Goal: Task Accomplishment & Management: Manage account settings

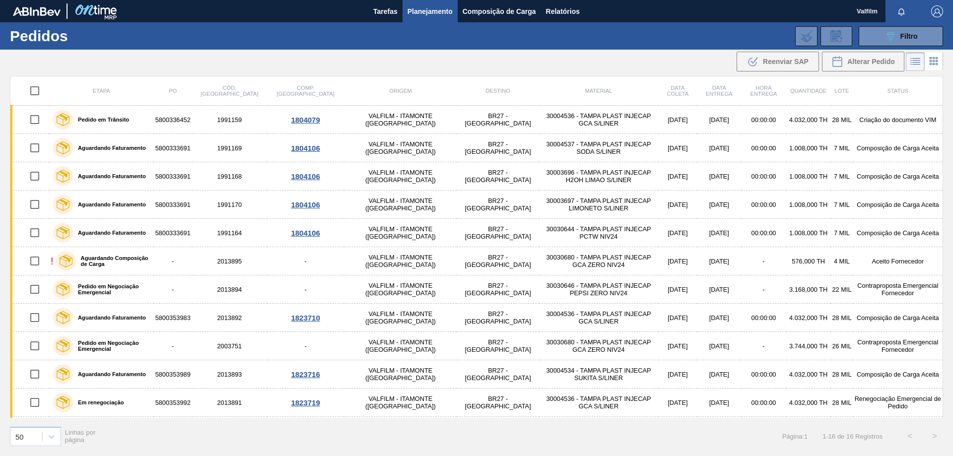
scroll to position [99, 0]
click at [903, 45] on button "089F7B8B-B2A5-4AFE-B5C0-19BA573D28AC Filtro" at bounding box center [900, 36] width 84 height 20
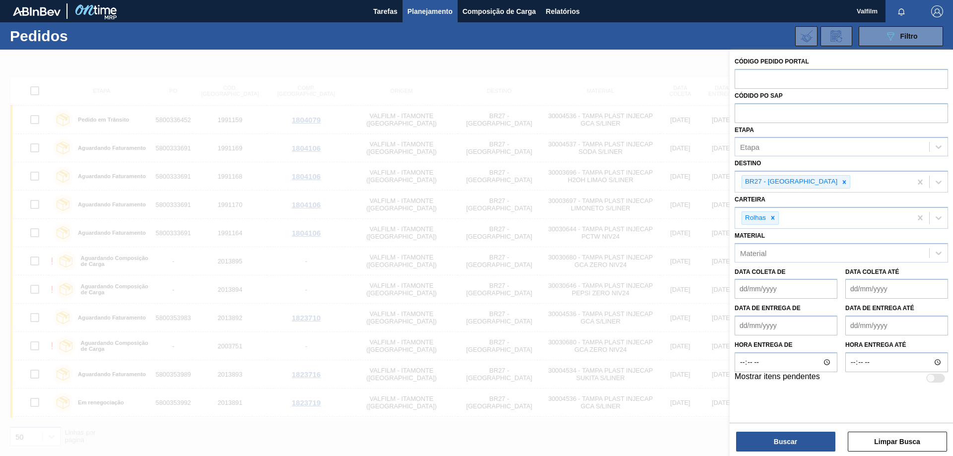
click at [553, 48] on div "089F7B8B-B2A5-4AFE-B5C0-19BA573D28AC Filtro Código Pedido Portal Códido PO SAP …" at bounding box center [553, 36] width 790 height 30
click at [814, 442] on button "Buscar" at bounding box center [785, 442] width 99 height 20
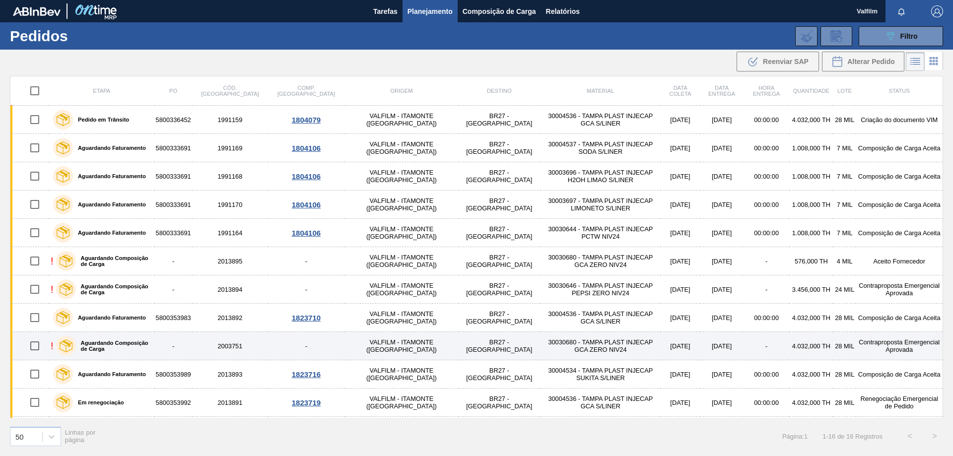
click at [700, 346] on td "[DATE]" at bounding box center [722, 346] width 44 height 28
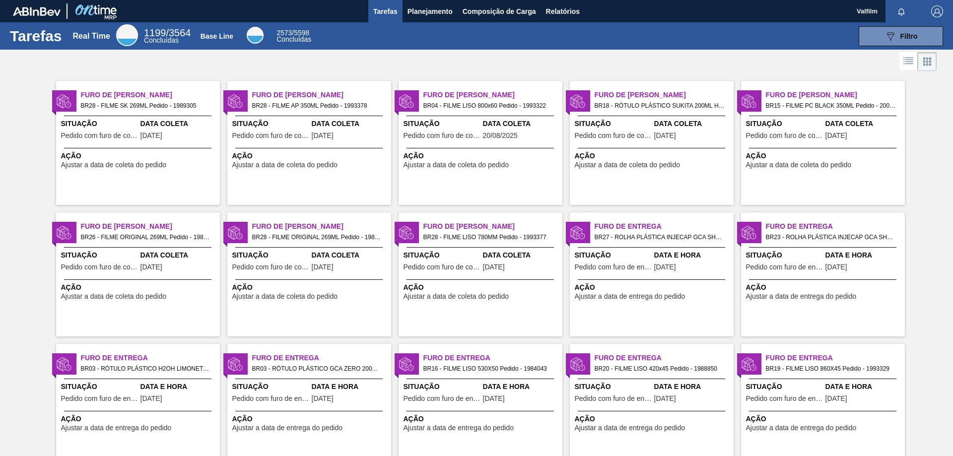
click at [429, 14] on span "Planejamento" at bounding box center [429, 11] width 45 height 12
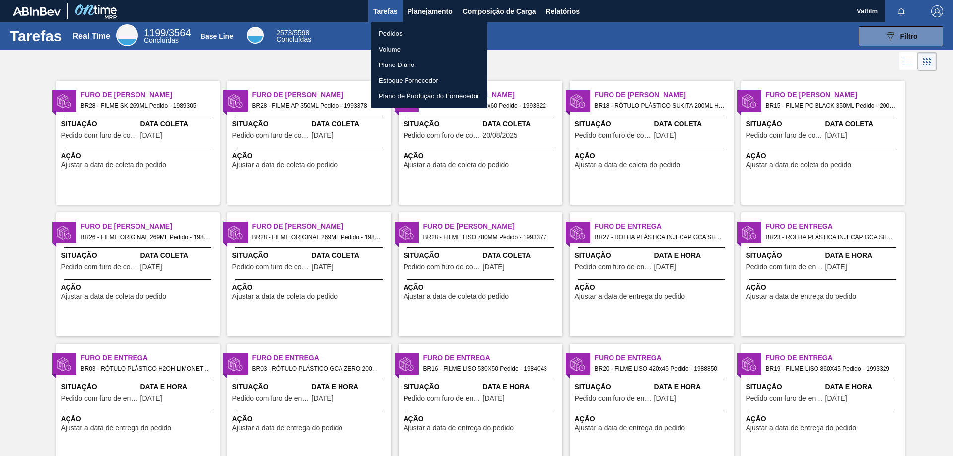
click at [421, 32] on li "Pedidos" at bounding box center [429, 34] width 117 height 16
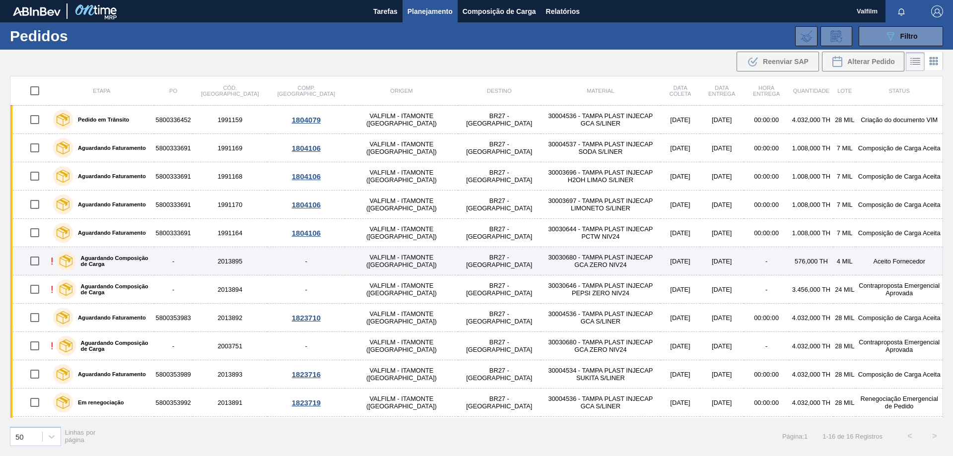
click at [744, 259] on td "-" at bounding box center [766, 261] width 45 height 28
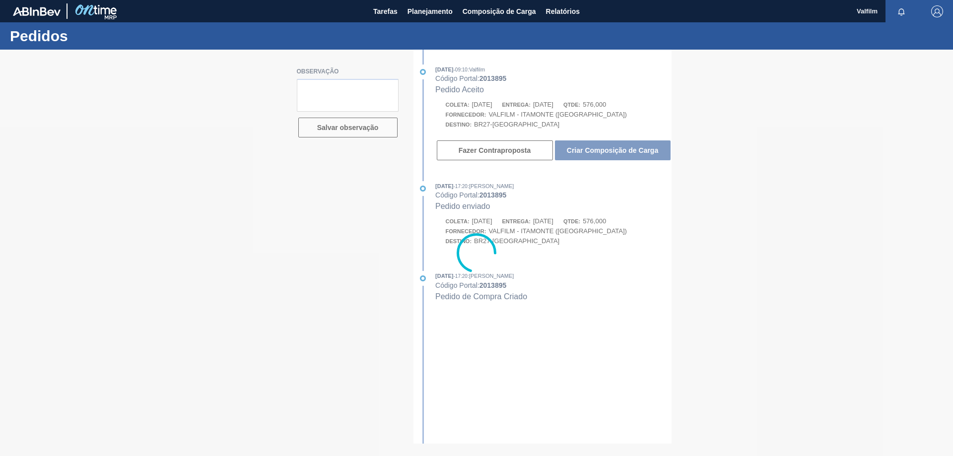
click at [609, 151] on div at bounding box center [476, 253] width 953 height 406
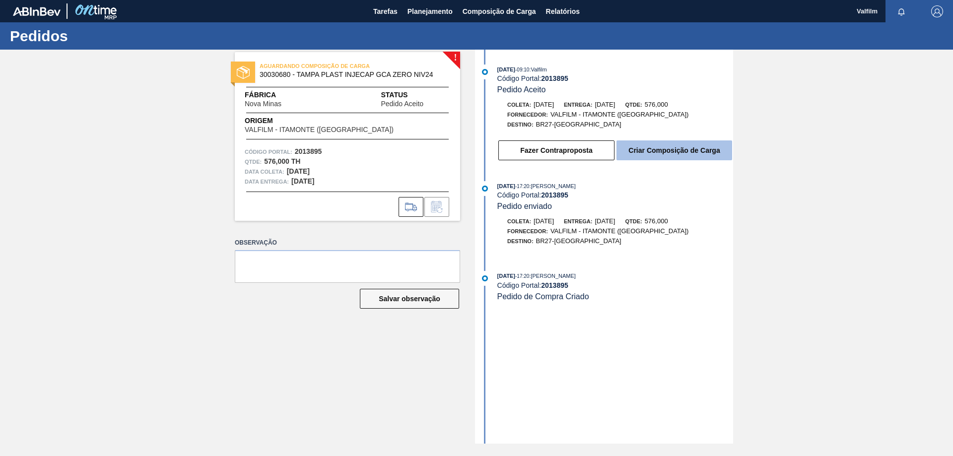
click at [647, 150] on button "Criar Composição de Carga" at bounding box center [674, 150] width 116 height 20
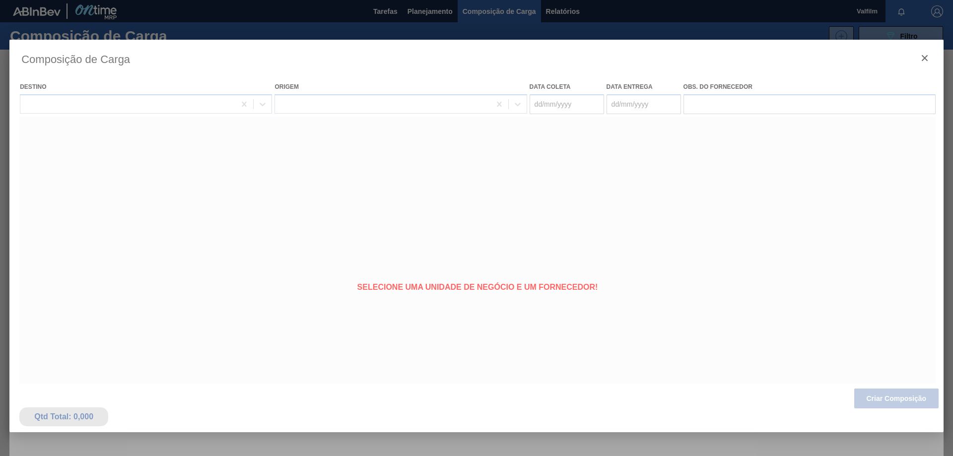
type coleta "[DATE]"
type entrega "[DATE]"
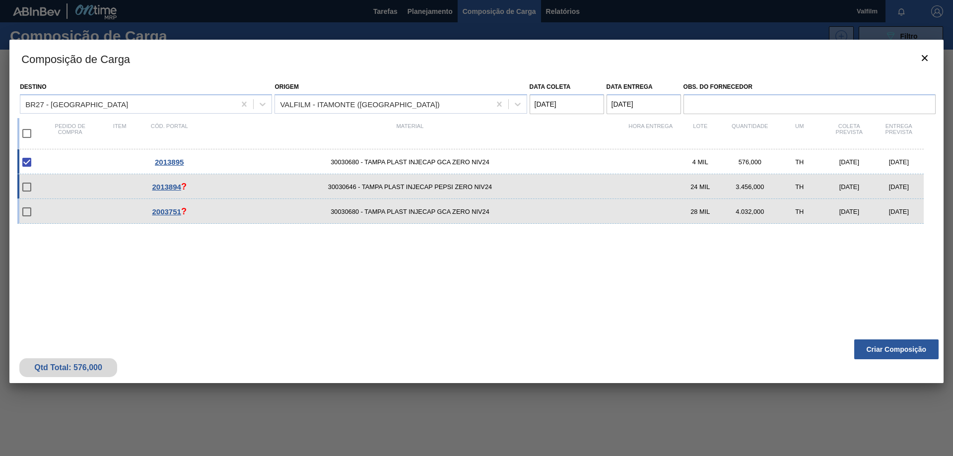
click at [901, 187] on div "[DATE]" at bounding box center [899, 186] width 50 height 7
checkbox input "true"
click at [910, 348] on button "Criar Composição" at bounding box center [896, 349] width 84 height 20
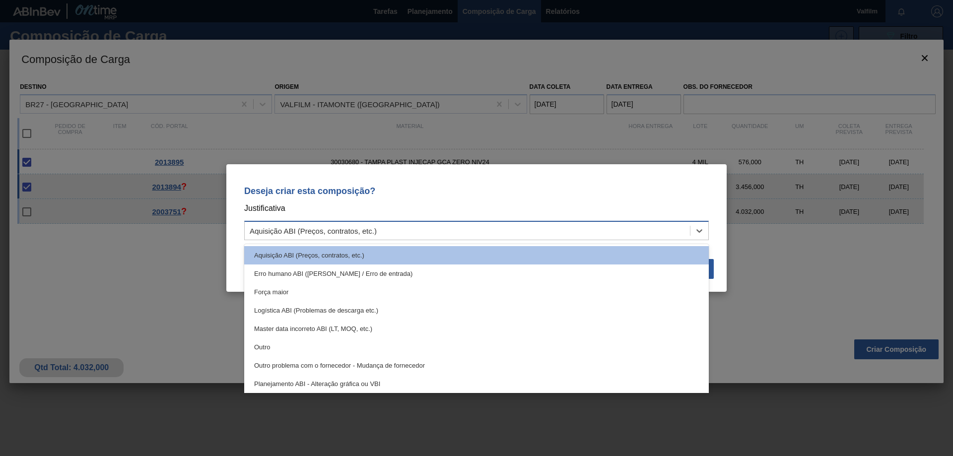
click at [536, 231] on div "Aquisição ABI (Preços, contratos, etc.)" at bounding box center [467, 231] width 445 height 14
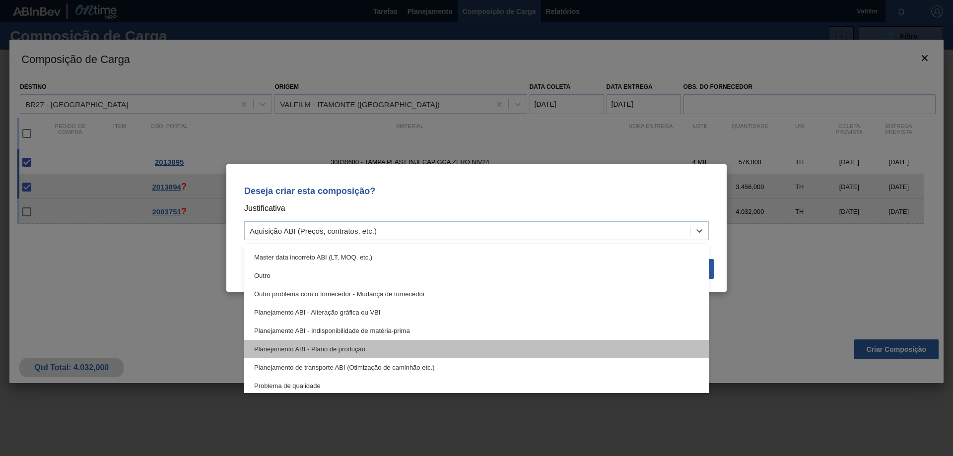
scroll to position [186, 0]
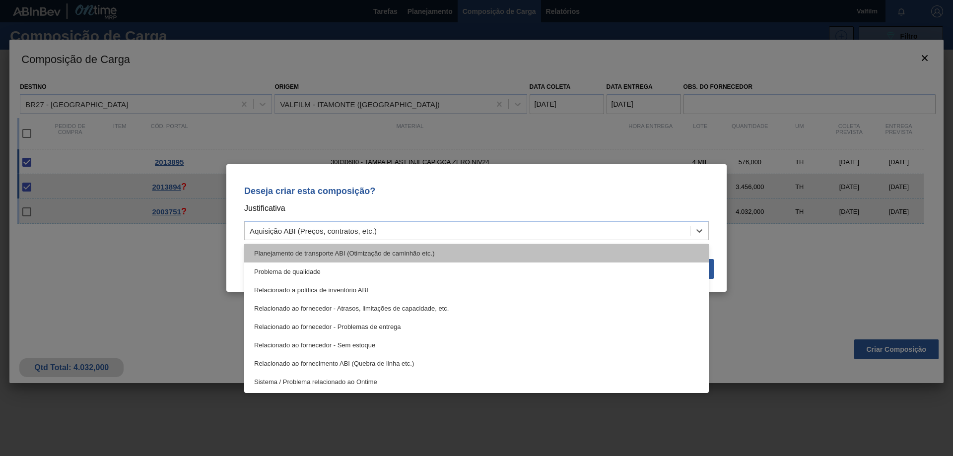
click at [448, 258] on div "Planejamento de transporte ABI (Otimização de caminhão etc.)" at bounding box center [476, 253] width 464 height 18
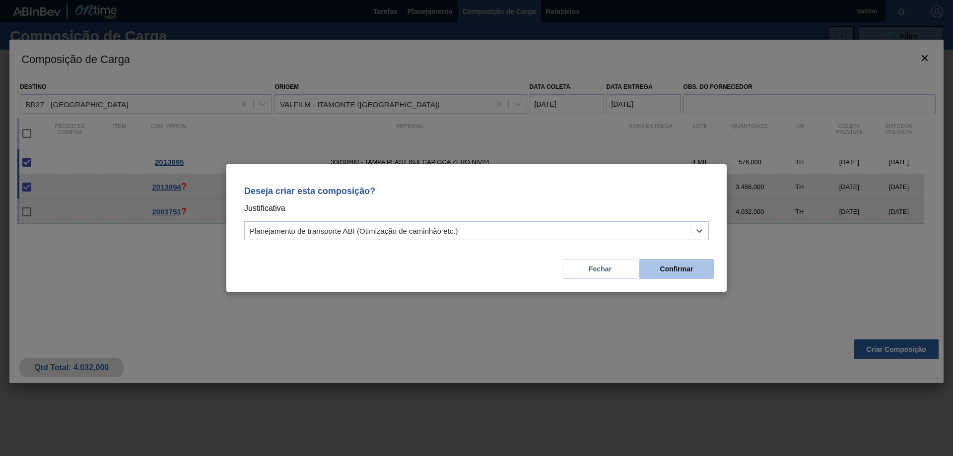
click at [665, 267] on button "Confirmar" at bounding box center [676, 269] width 74 height 20
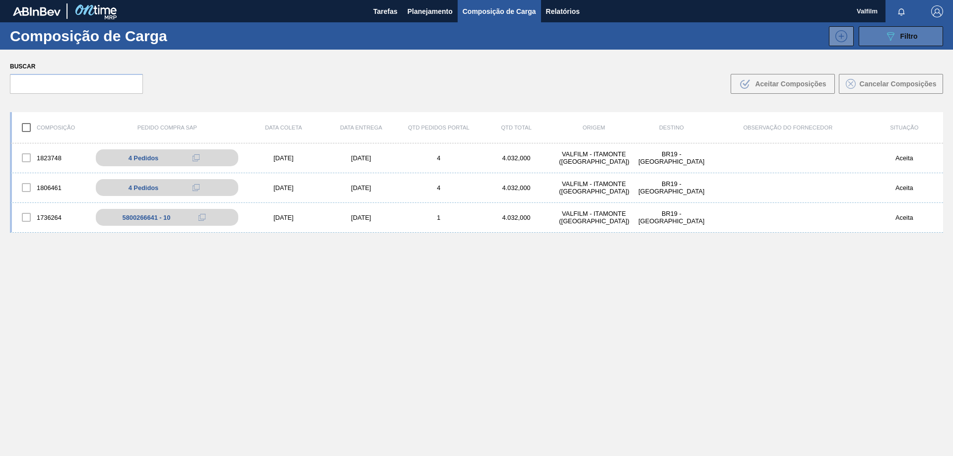
click at [891, 36] on icon at bounding box center [890, 36] width 7 height 8
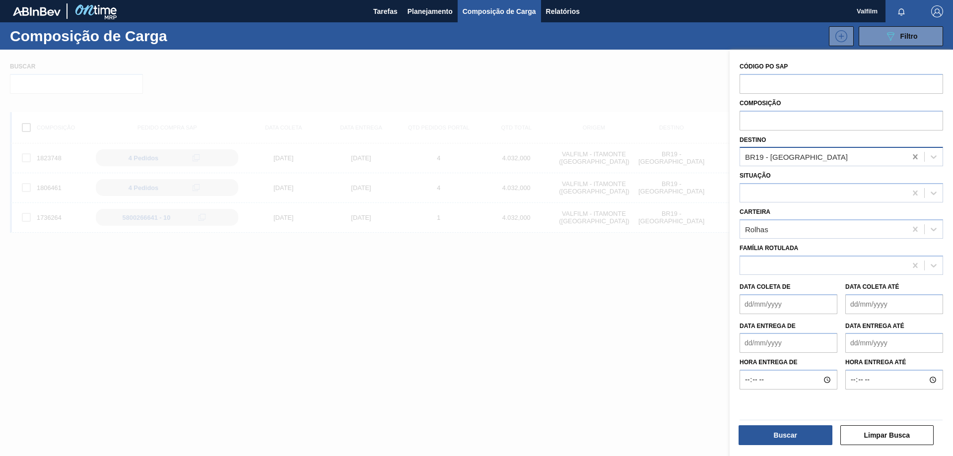
click at [913, 157] on icon at bounding box center [915, 157] width 10 height 10
type input "nova minas"
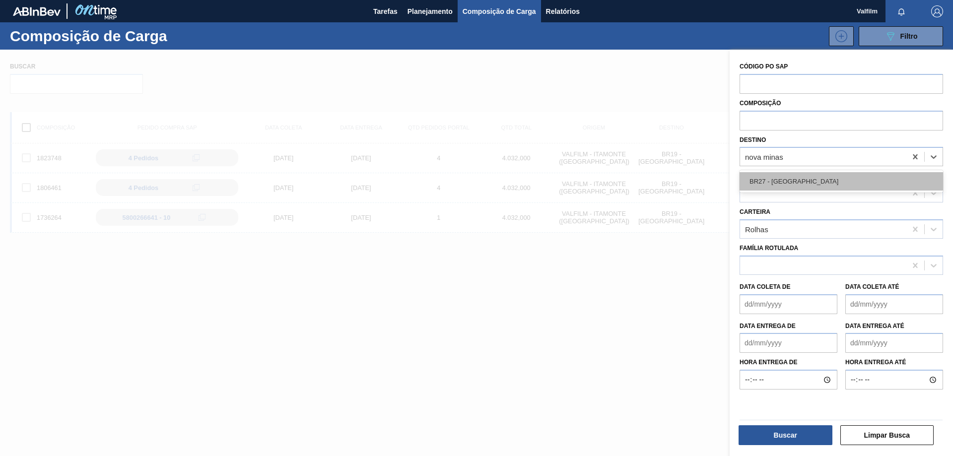
click at [882, 178] on div "BR27 - [GEOGRAPHIC_DATA]" at bounding box center [840, 181] width 203 height 18
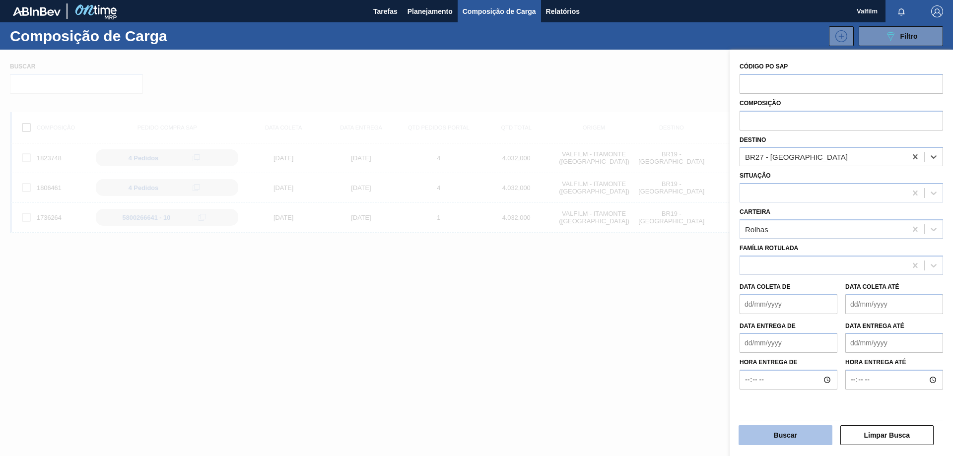
click at [789, 434] on button "Buscar" at bounding box center [785, 435] width 94 height 20
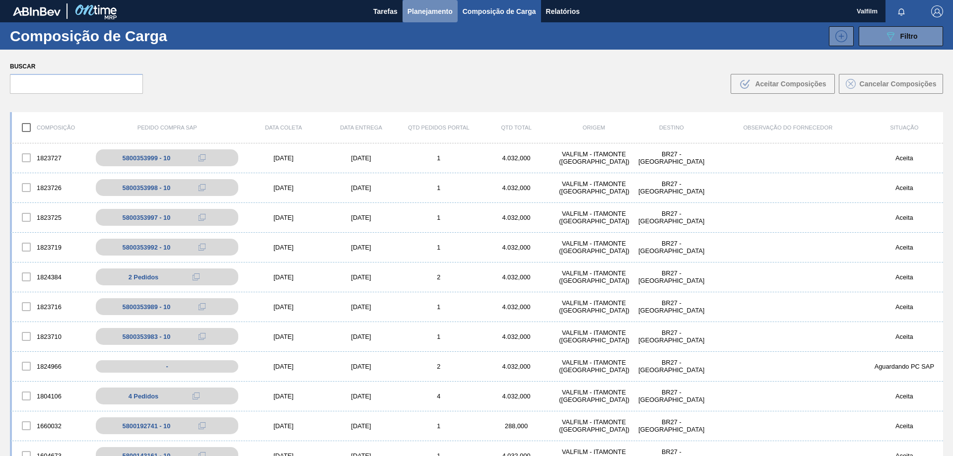
click at [432, 9] on span "Planejamento" at bounding box center [429, 11] width 45 height 12
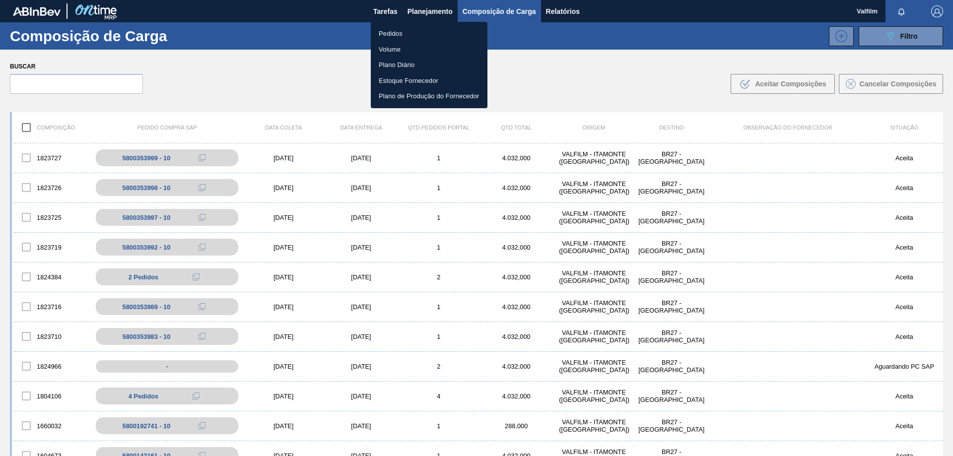
click at [388, 36] on li "Pedidos" at bounding box center [429, 34] width 117 height 16
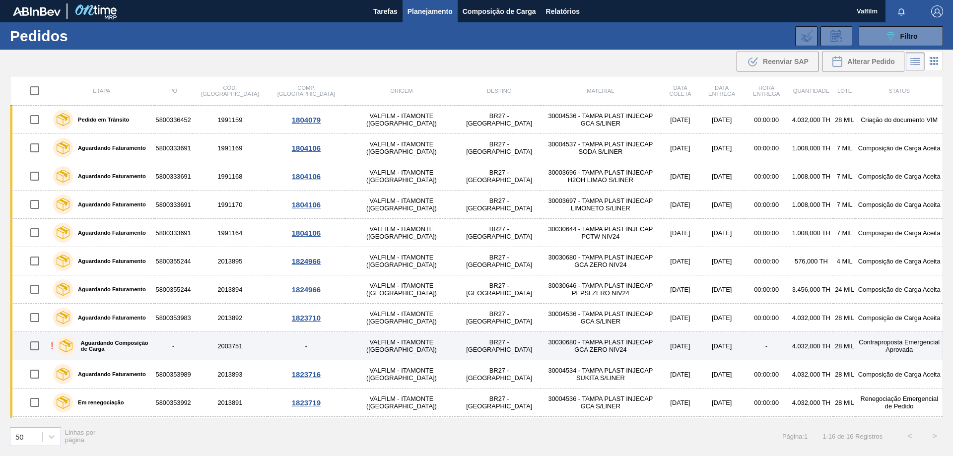
click at [802, 344] on td "4.032,000 TH" at bounding box center [811, 346] width 44 height 28
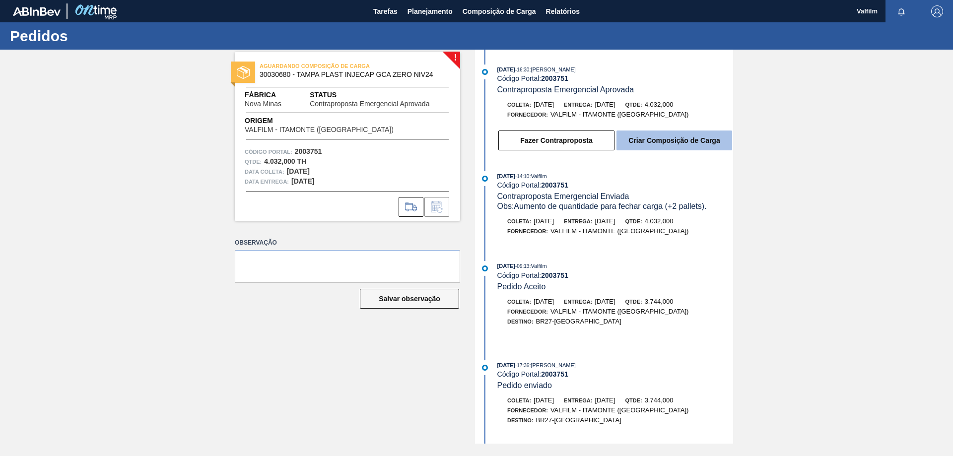
click at [671, 139] on button "Criar Composição de Carga" at bounding box center [674, 141] width 116 height 20
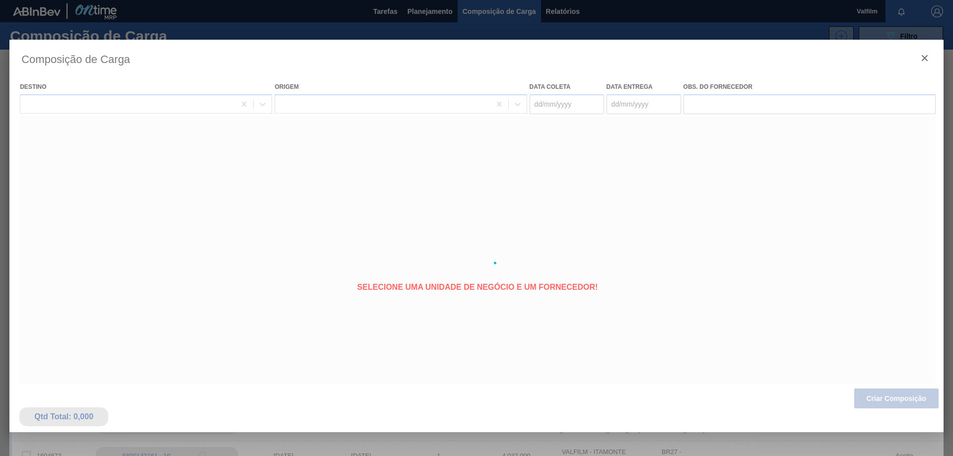
type coleta "[DATE]"
type entrega "[DATE]"
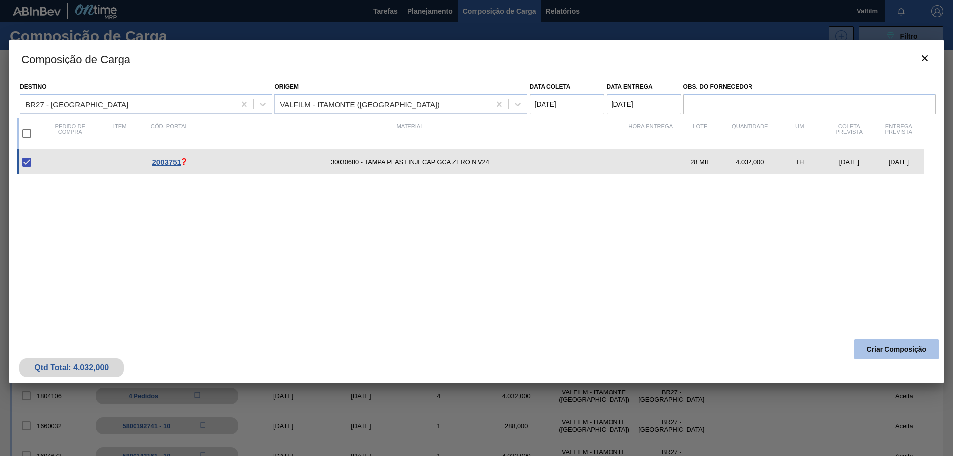
click at [901, 350] on button "Criar Composição" at bounding box center [896, 349] width 84 height 20
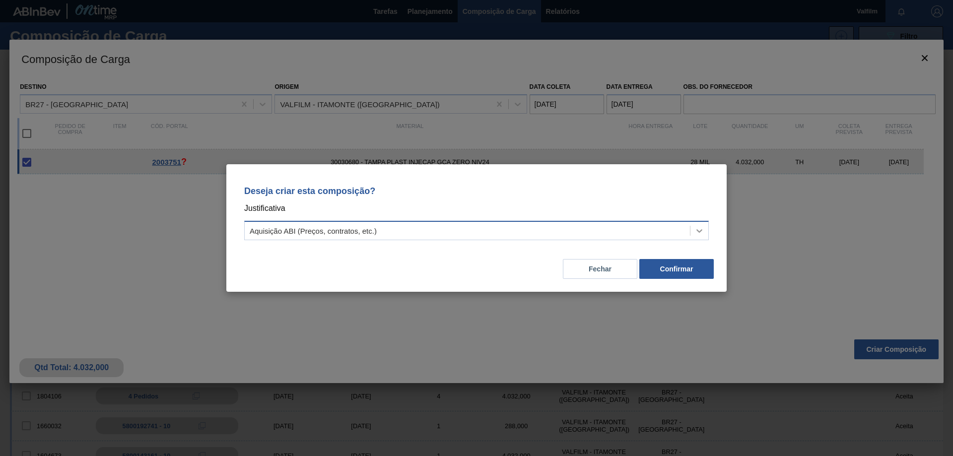
click at [696, 227] on icon at bounding box center [699, 231] width 10 height 10
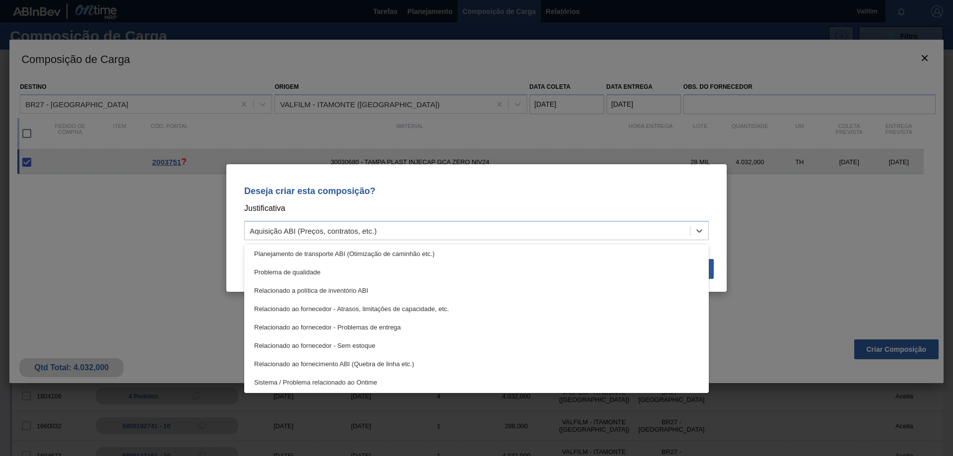
scroll to position [186, 0]
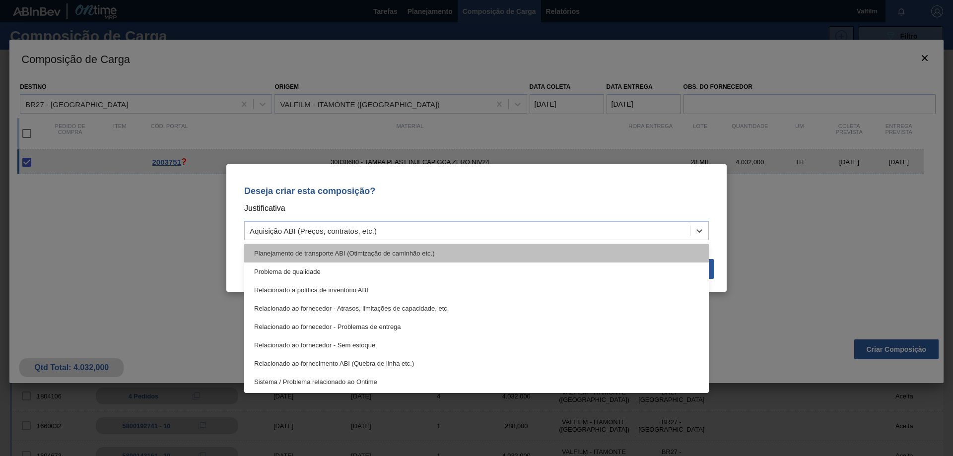
click at [406, 249] on div "Planejamento de transporte ABI (Otimização de caminhão etc.)" at bounding box center [476, 253] width 464 height 18
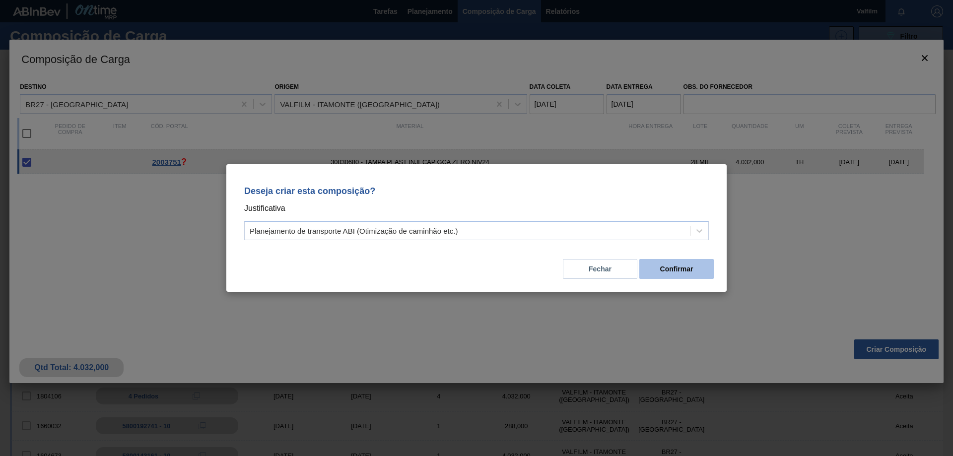
click at [680, 274] on button "Confirmar" at bounding box center [676, 269] width 74 height 20
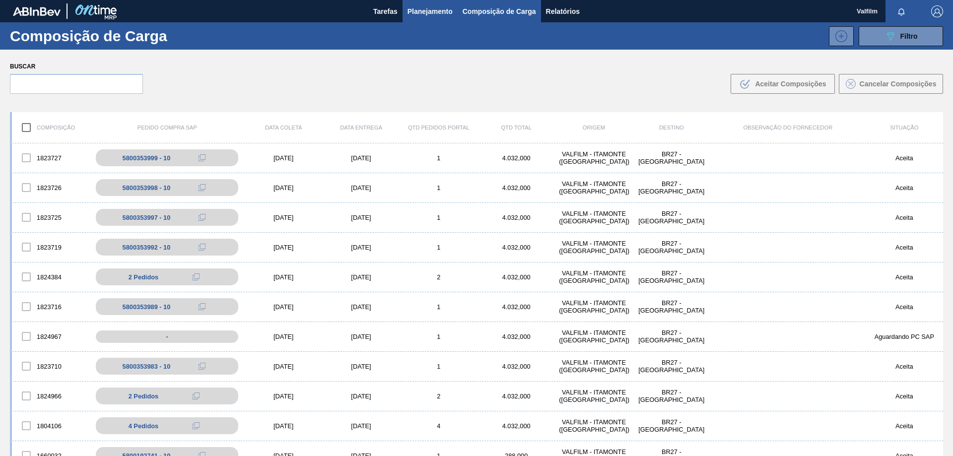
click at [417, 9] on span "Planejamento" at bounding box center [429, 11] width 45 height 12
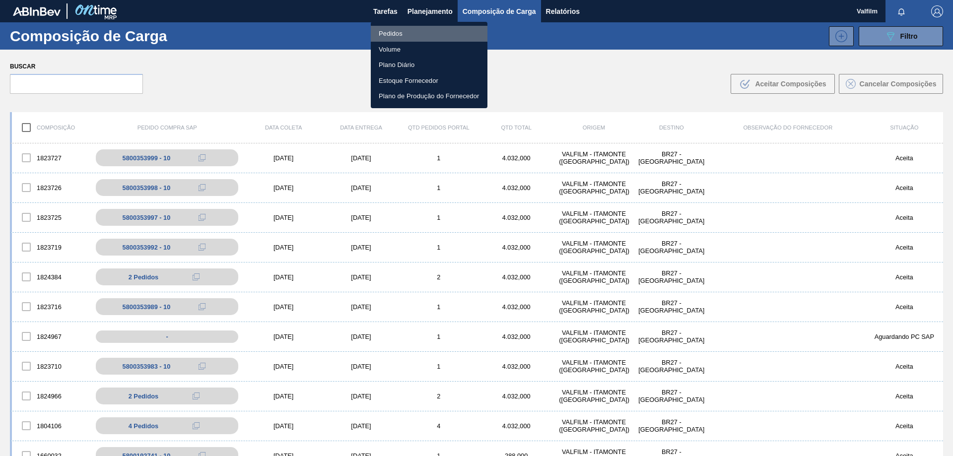
click at [381, 34] on li "Pedidos" at bounding box center [429, 34] width 117 height 16
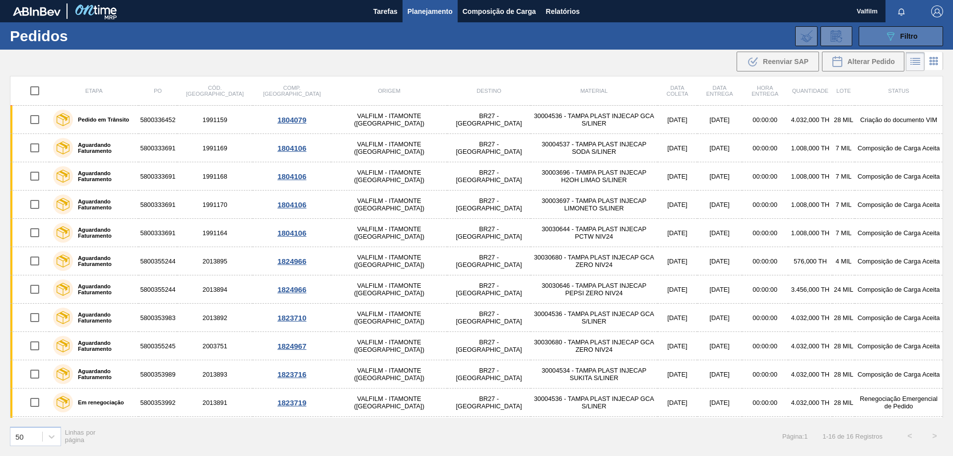
click at [878, 39] on button "089F7B8B-B2A5-4AFE-B5C0-19BA573D28AC Filtro" at bounding box center [900, 36] width 84 height 20
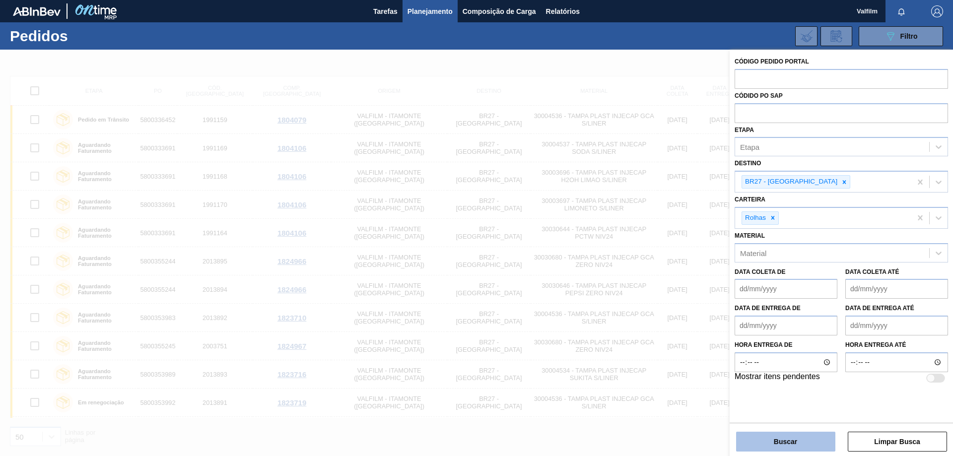
click at [776, 442] on button "Buscar" at bounding box center [785, 442] width 99 height 20
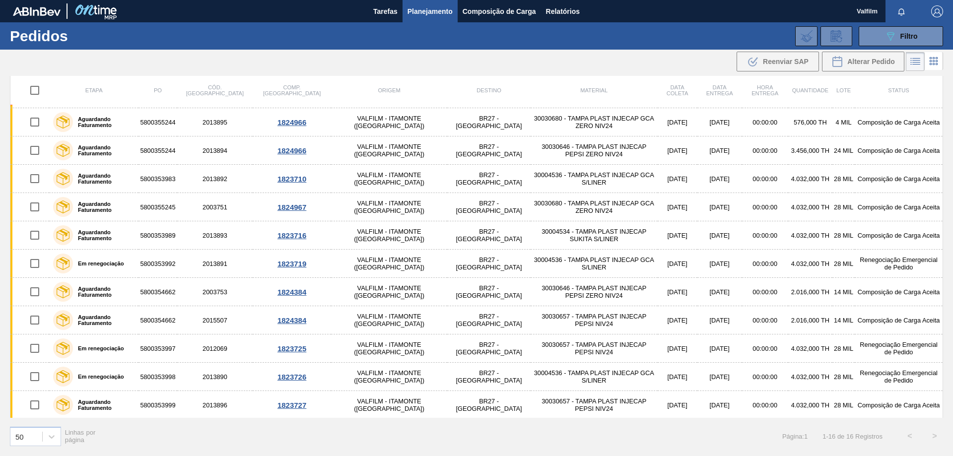
scroll to position [140, 0]
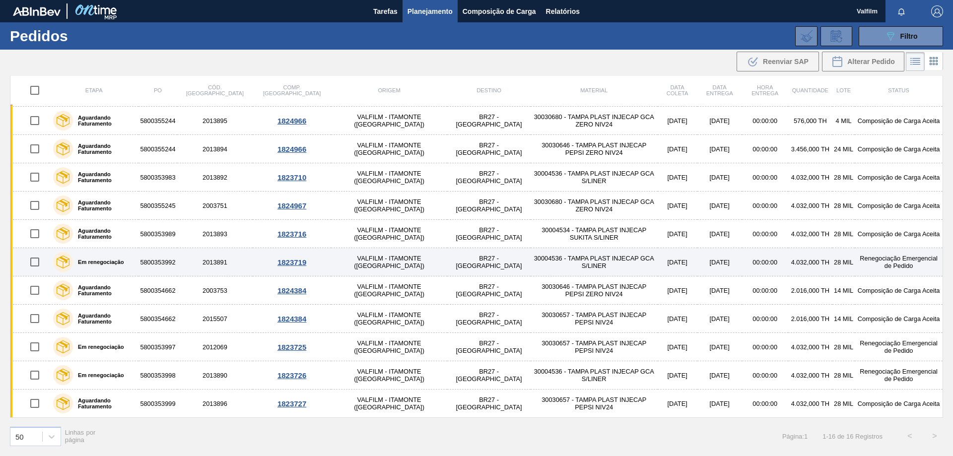
click at [549, 261] on td "30004536 - TAMPA PLAST INJECAP GCA S/LINER" at bounding box center [593, 262] width 127 height 28
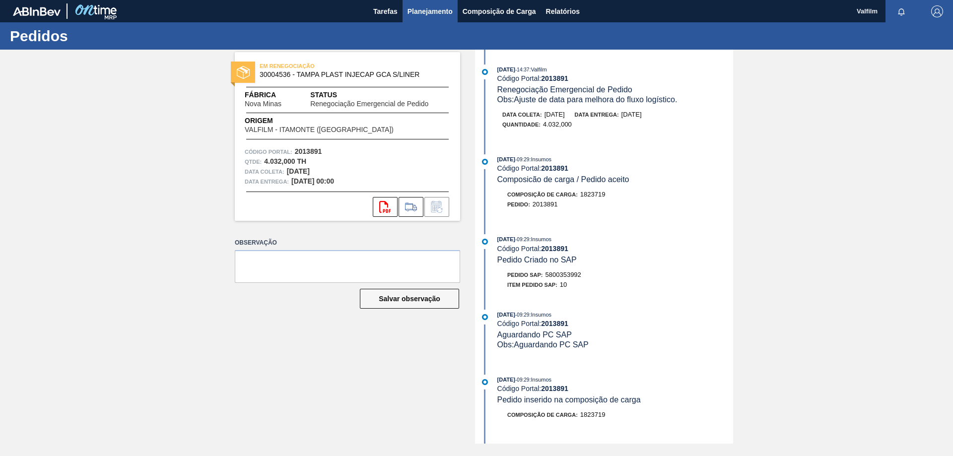
click at [439, 13] on span "Planejamento" at bounding box center [429, 11] width 45 height 12
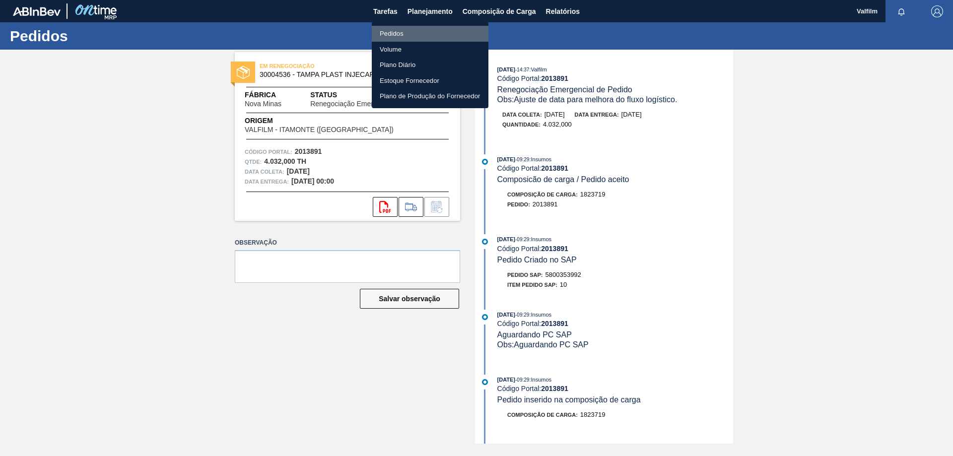
click at [404, 28] on li "Pedidos" at bounding box center [430, 34] width 117 height 16
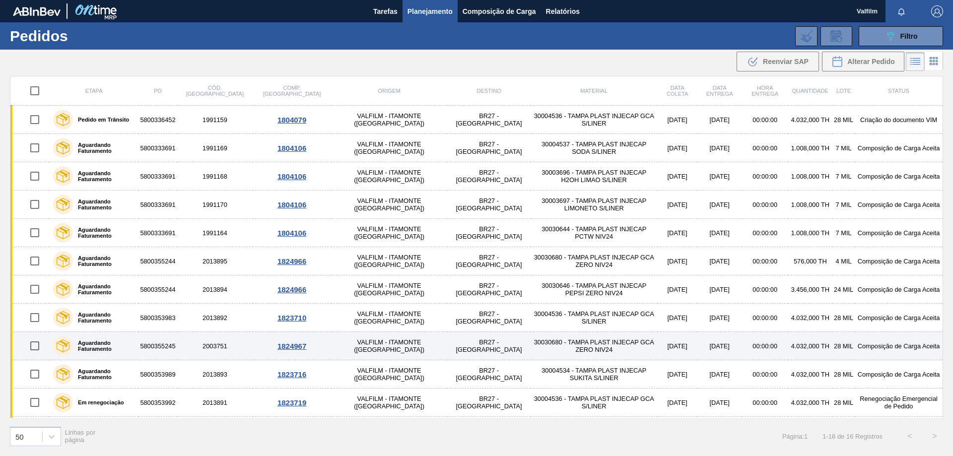
click at [697, 346] on td "[DATE]" at bounding box center [719, 346] width 45 height 28
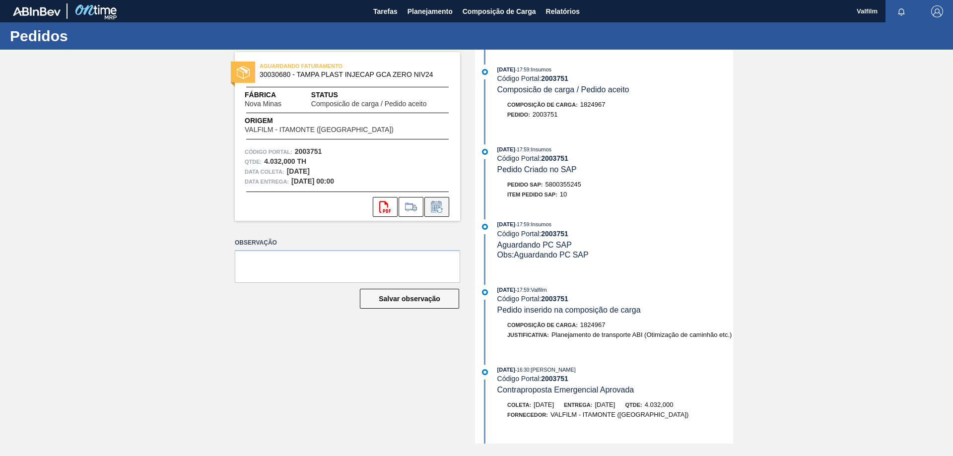
click at [440, 202] on icon at bounding box center [436, 206] width 10 height 11
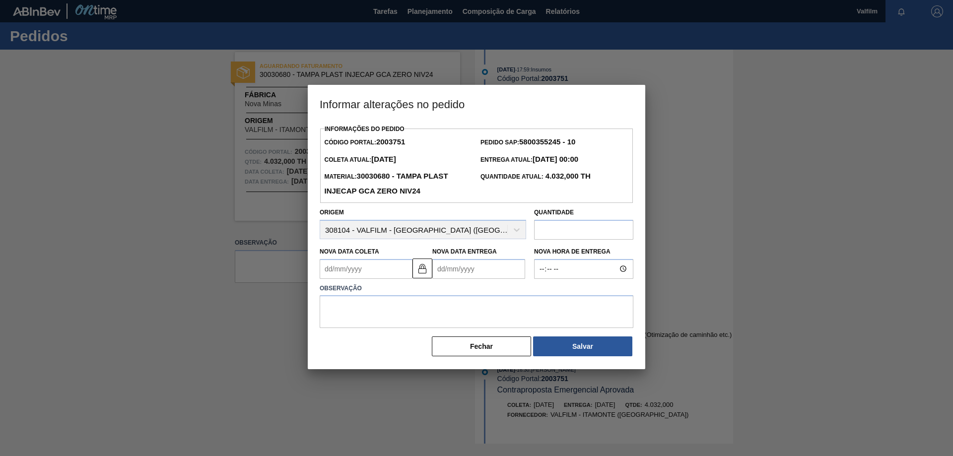
click at [370, 270] on Coleta2003751 "Nova Data Coleta" at bounding box center [366, 269] width 93 height 20
click at [427, 294] on div "agosto 2025" at bounding box center [379, 292] width 119 height 8
click at [430, 296] on button "Next Month" at bounding box center [430, 292] width 7 height 7
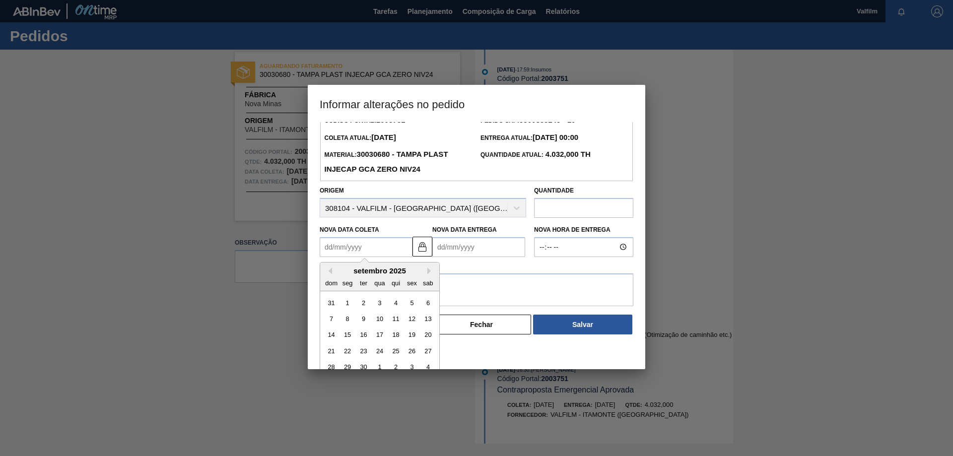
scroll to position [33, 0]
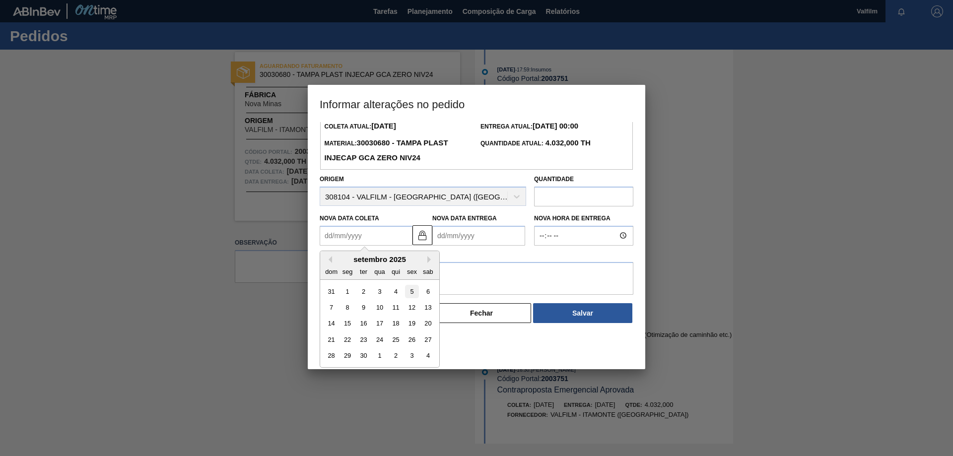
click at [414, 293] on div "5" at bounding box center [411, 290] width 13 height 13
type Coleta2003751 "[DATE]"
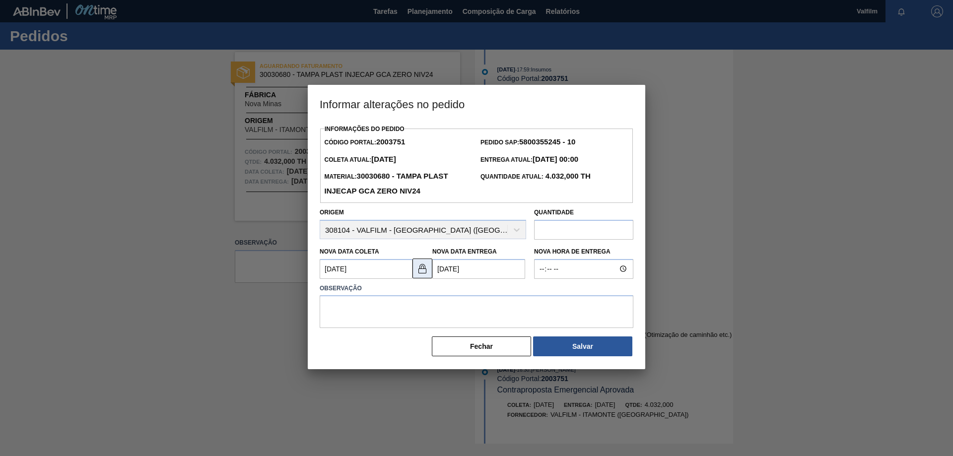
click at [420, 273] on img at bounding box center [422, 269] width 12 height 12
click at [457, 274] on Entrega2003751 "06/09/2025" at bounding box center [478, 269] width 93 height 20
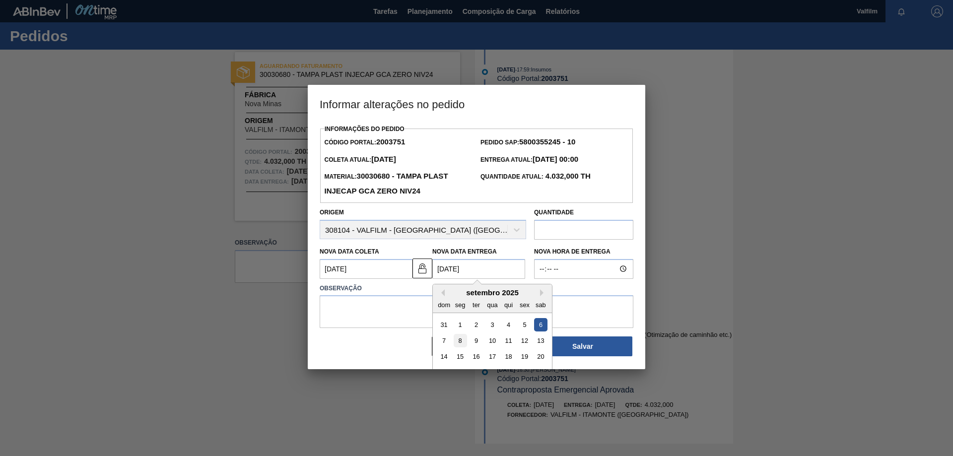
click at [461, 345] on div "8" at bounding box center [460, 340] width 13 height 13
type Entrega2003751 "[DATE]"
click at [458, 305] on textarea at bounding box center [477, 311] width 314 height 33
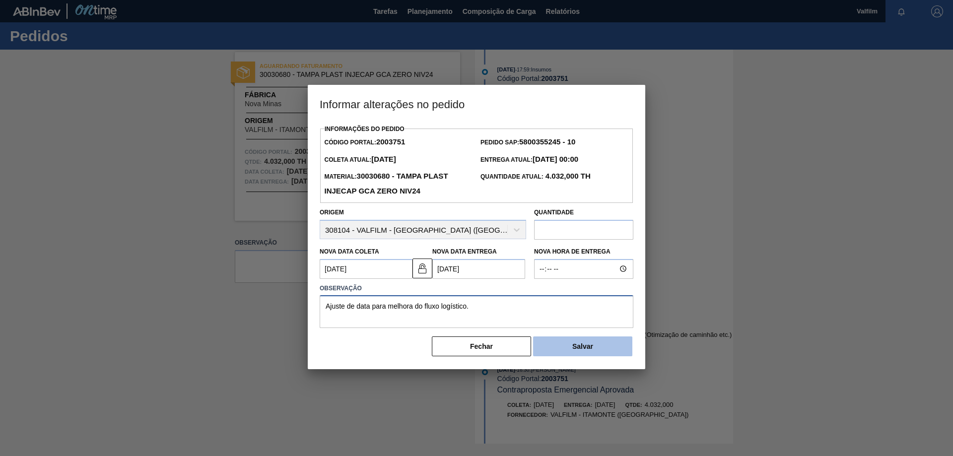
type textarea "Ajuste de data para melhora do fluxo logístico."
click at [587, 347] on button "Salvar" at bounding box center [582, 346] width 99 height 20
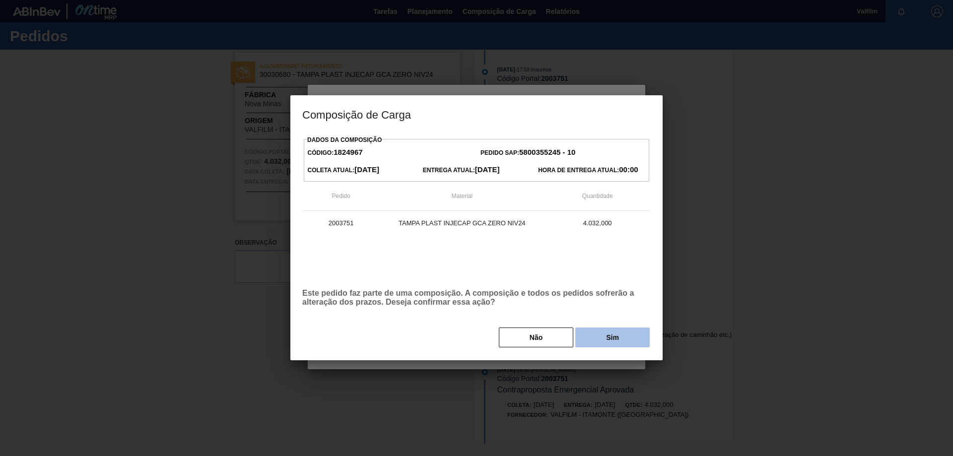
click at [601, 341] on button "Sim" at bounding box center [612, 338] width 74 height 20
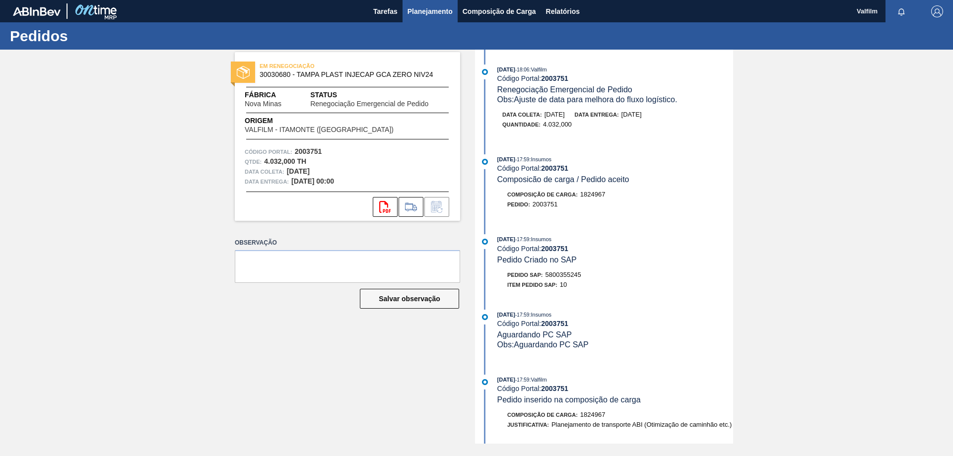
click at [434, 12] on span "Planejamento" at bounding box center [429, 11] width 45 height 12
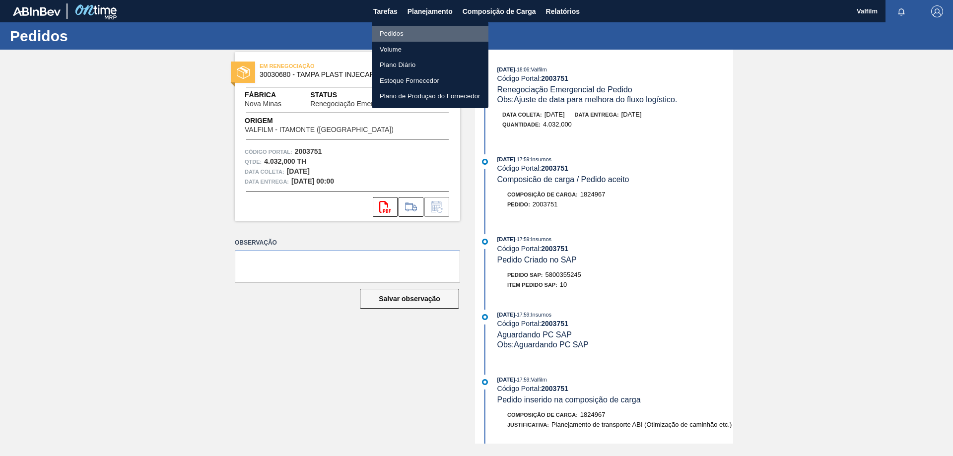
click at [396, 28] on li "Pedidos" at bounding box center [430, 34] width 117 height 16
